Goal: Understand process/instructions: Learn how to perform a task or action

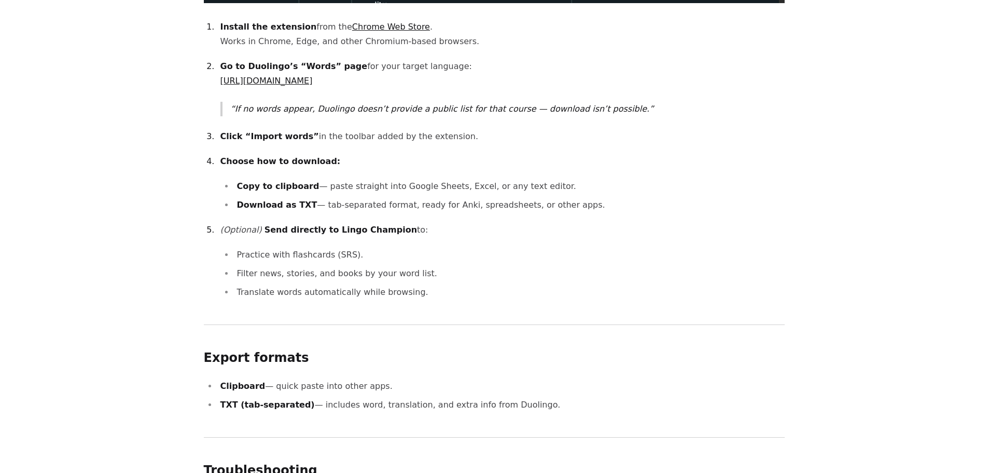
scroll to position [882, 0]
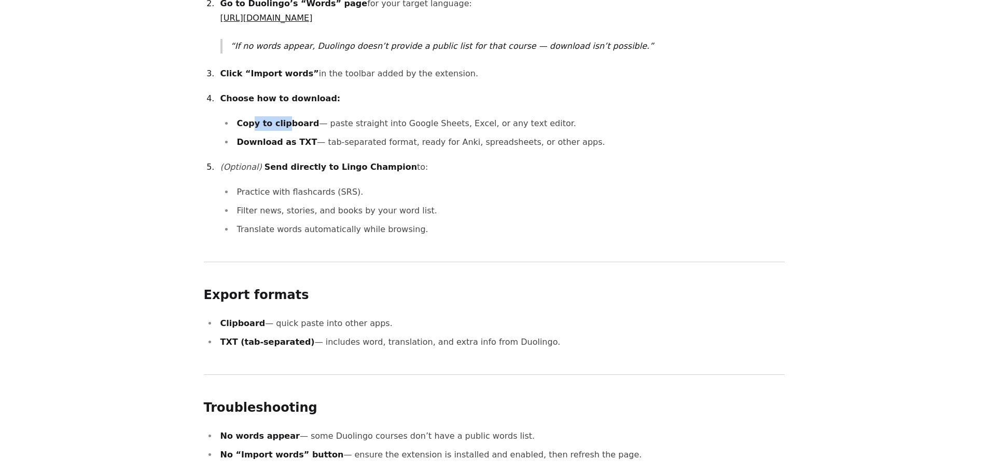
drag, startPoint x: 266, startPoint y: 110, endPoint x: 289, endPoint y: 109, distance: 23.4
type textarea "**********"
click at [288, 118] on strong "Copy to clipboard" at bounding box center [278, 123] width 82 height 10
click at [269, 137] on ol "Install the extension from the Chrome Web Store . Works in Chrome, Edge, and ot…" at bounding box center [494, 97] width 581 height 280
drag, startPoint x: 253, startPoint y: 153, endPoint x: 390, endPoint y: 155, distance: 137.0
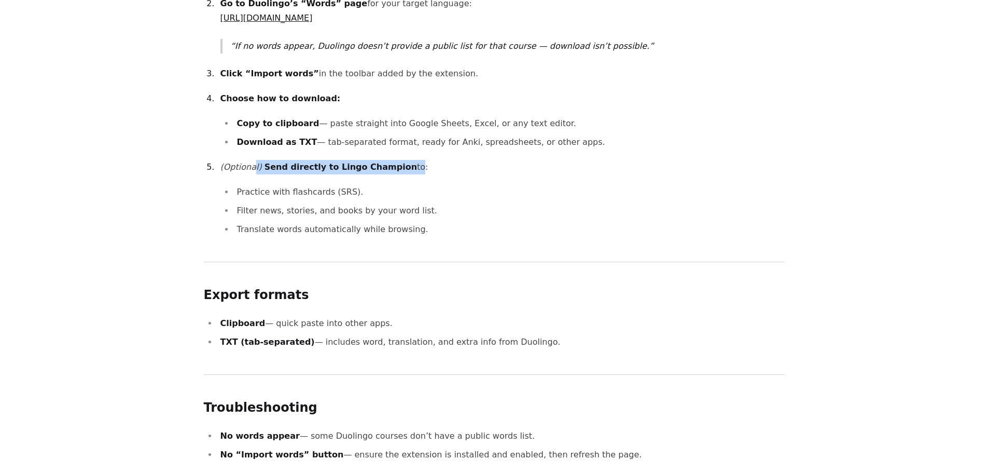
click at [389, 160] on p "(Optional) Send directly to Lingo Champion to:" at bounding box center [502, 167] width 564 height 15
click at [390, 160] on p "(Optional) Send directly to Lingo Champion to:" at bounding box center [502, 167] width 564 height 15
drag, startPoint x: 285, startPoint y: 179, endPoint x: 356, endPoint y: 179, distance: 71.1
click at [354, 185] on li "Practice with flashcards (SRS)." at bounding box center [509, 192] width 551 height 15
click at [356, 185] on li "Practice with flashcards (SRS)." at bounding box center [509, 192] width 551 height 15
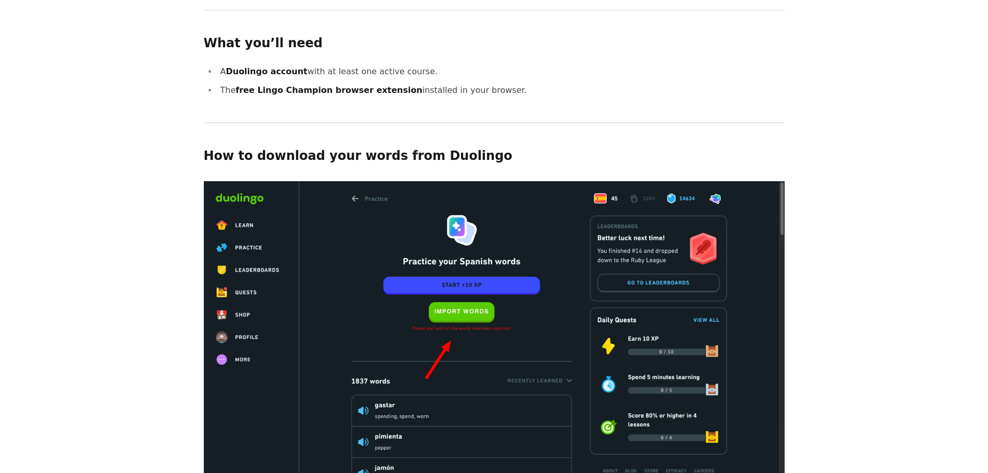
scroll to position [311, 0]
